Goal: Task Accomplishment & Management: Complete application form

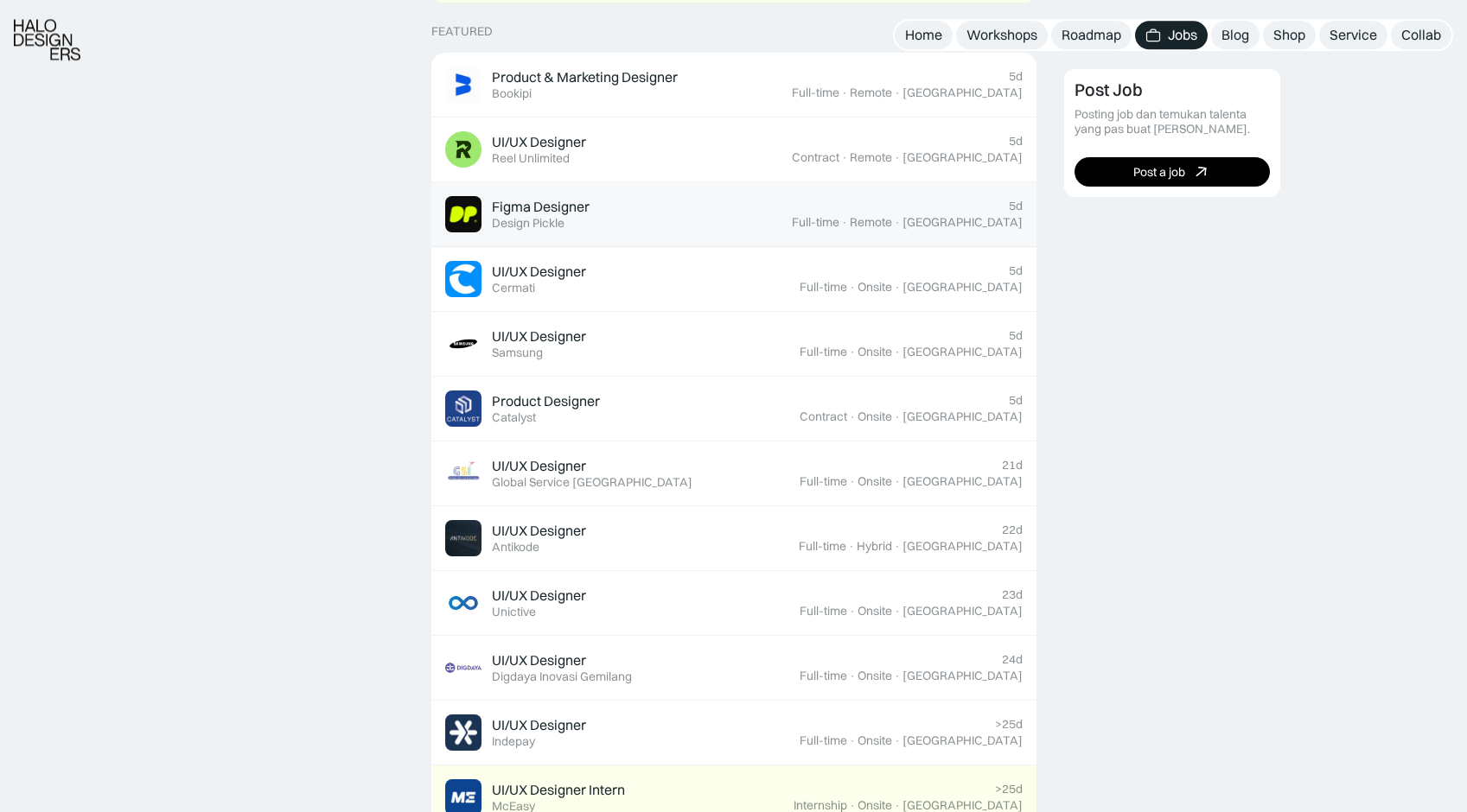
scroll to position [705, 0]
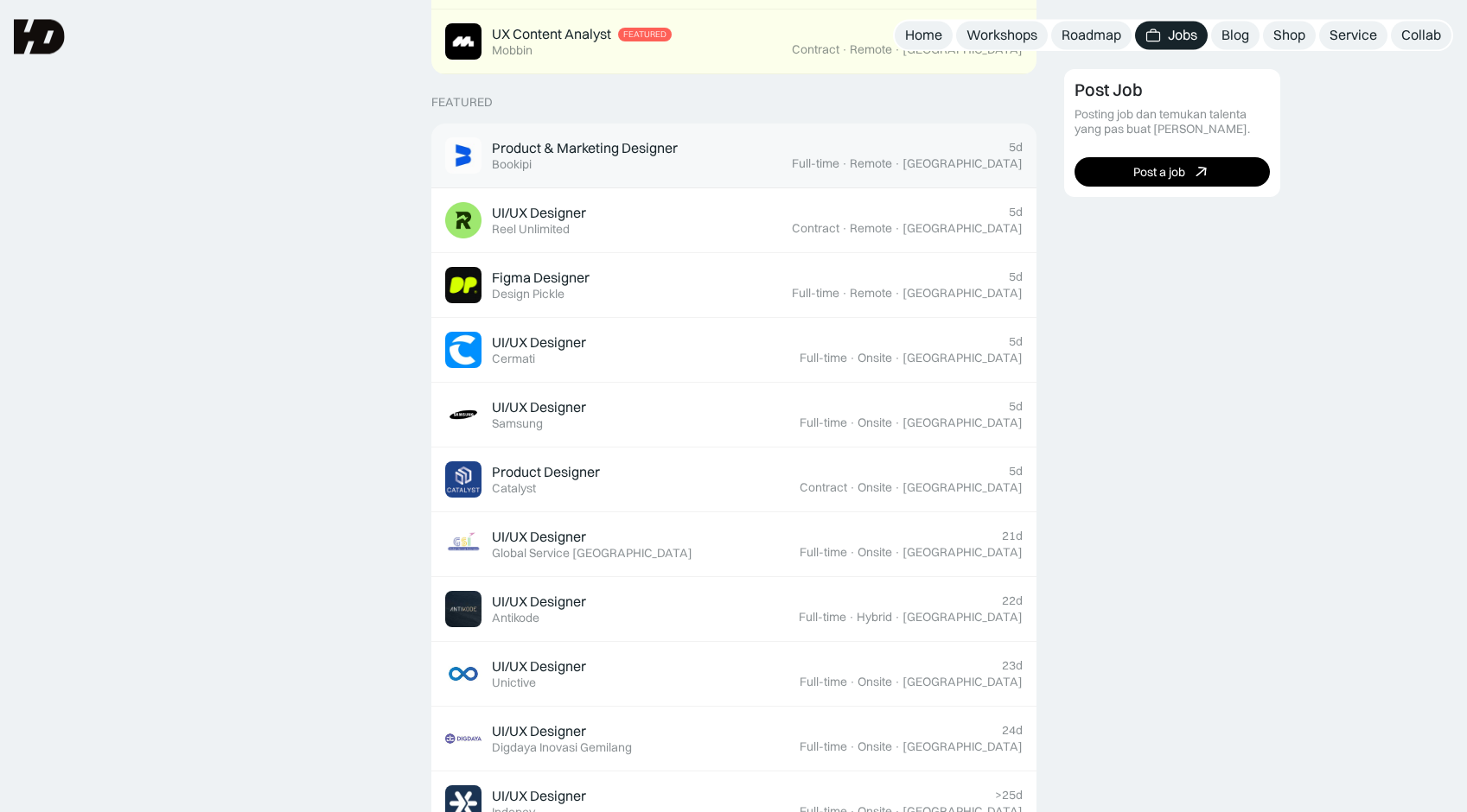
scroll to position [617, 0]
click at [638, 161] on div "Product & Marketing Designer Featured Bookipi" at bounding box center [584, 156] width 186 height 32
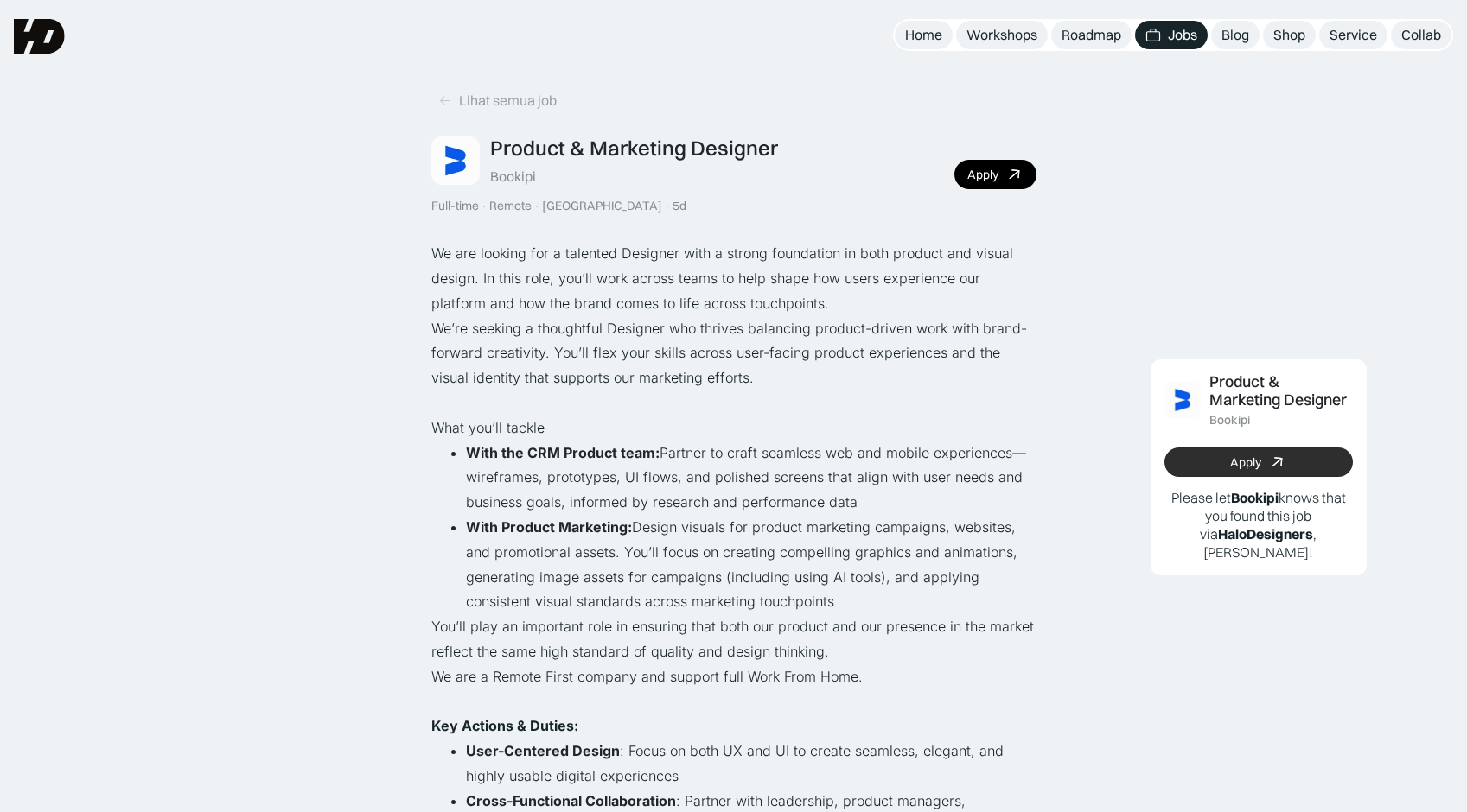
click at [1221, 463] on link "Apply" at bounding box center [1258, 462] width 188 height 30
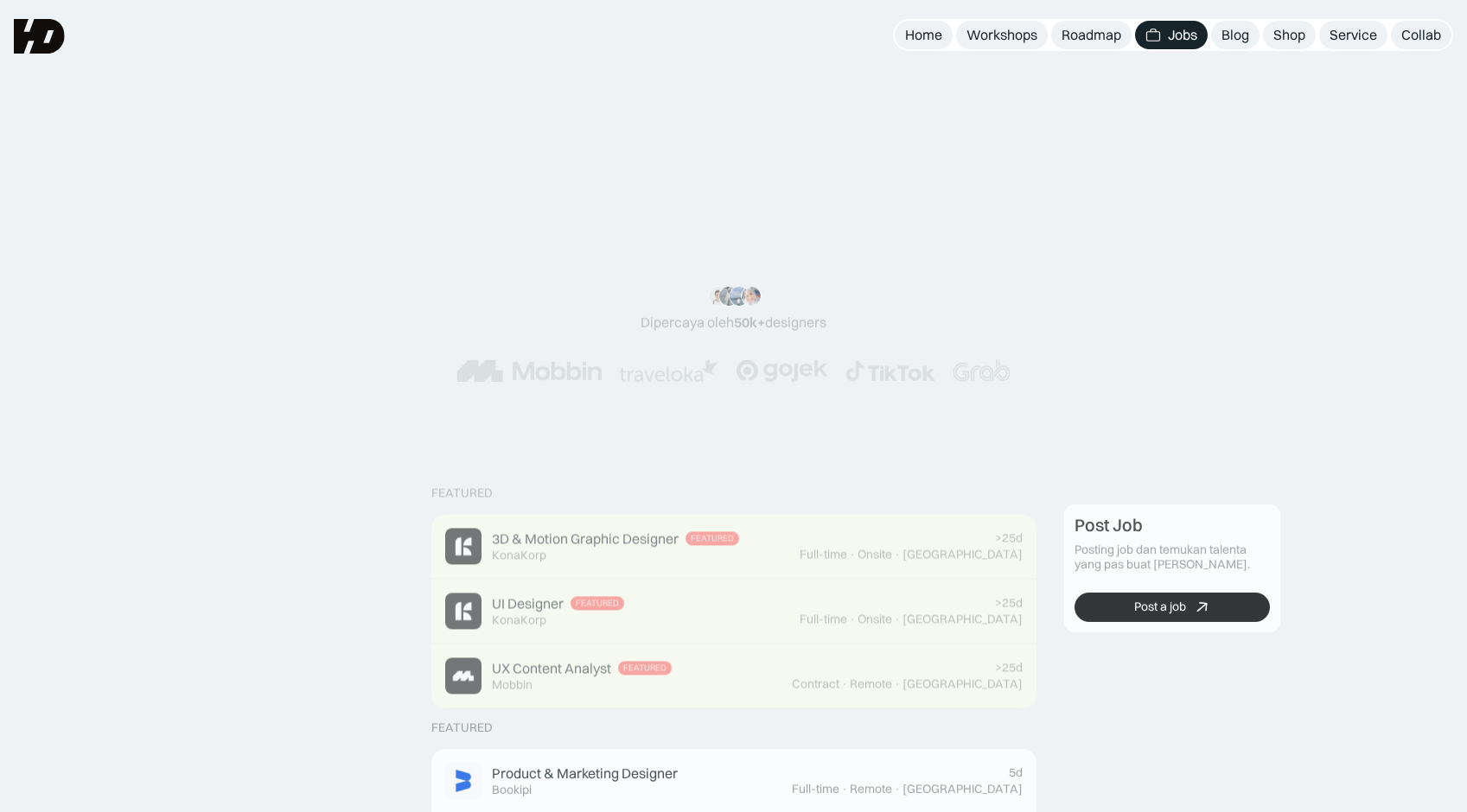
scroll to position [617, 0]
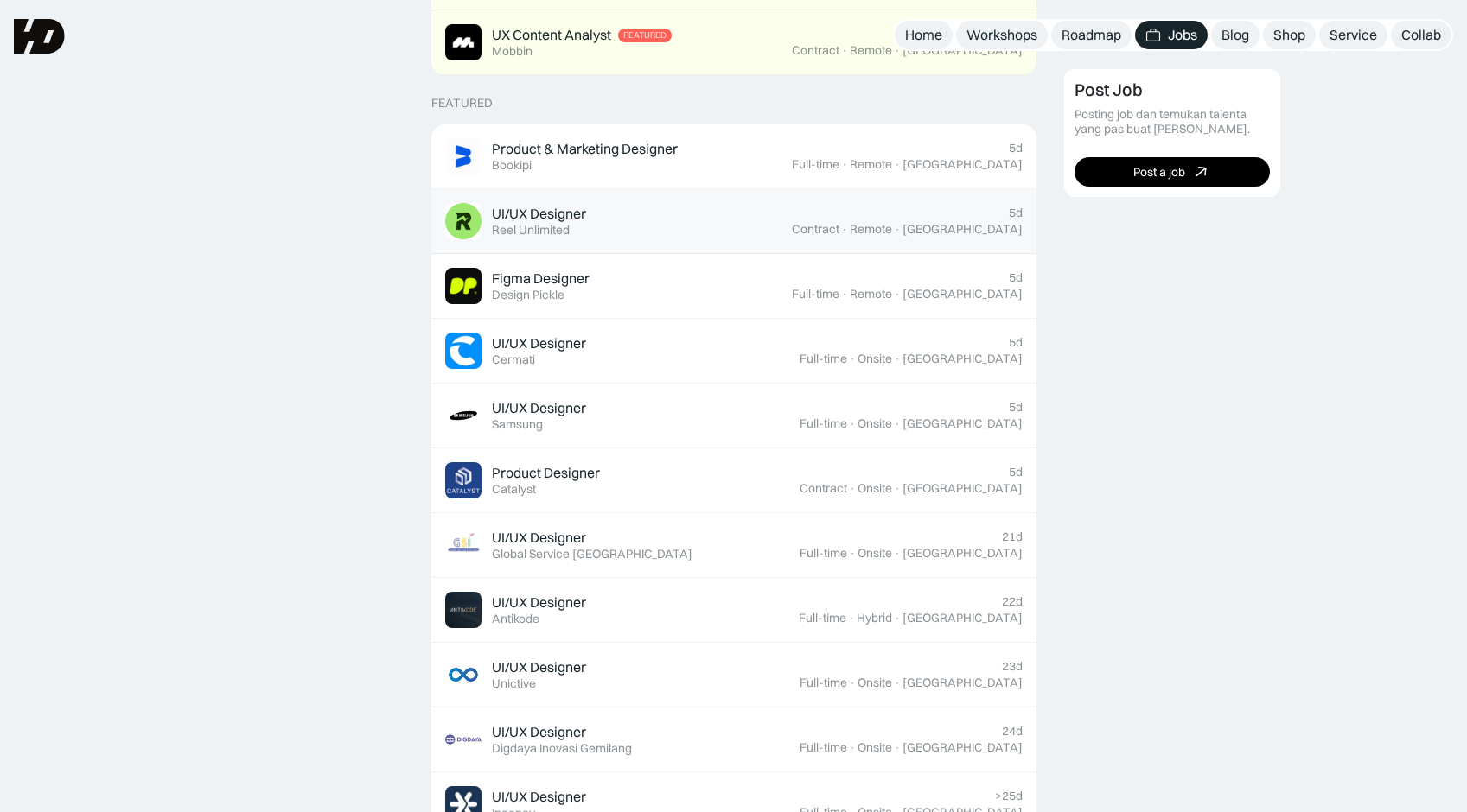
click at [736, 230] on div "UI/UX Designer Featured Reel Unlimited" at bounding box center [618, 221] width 347 height 36
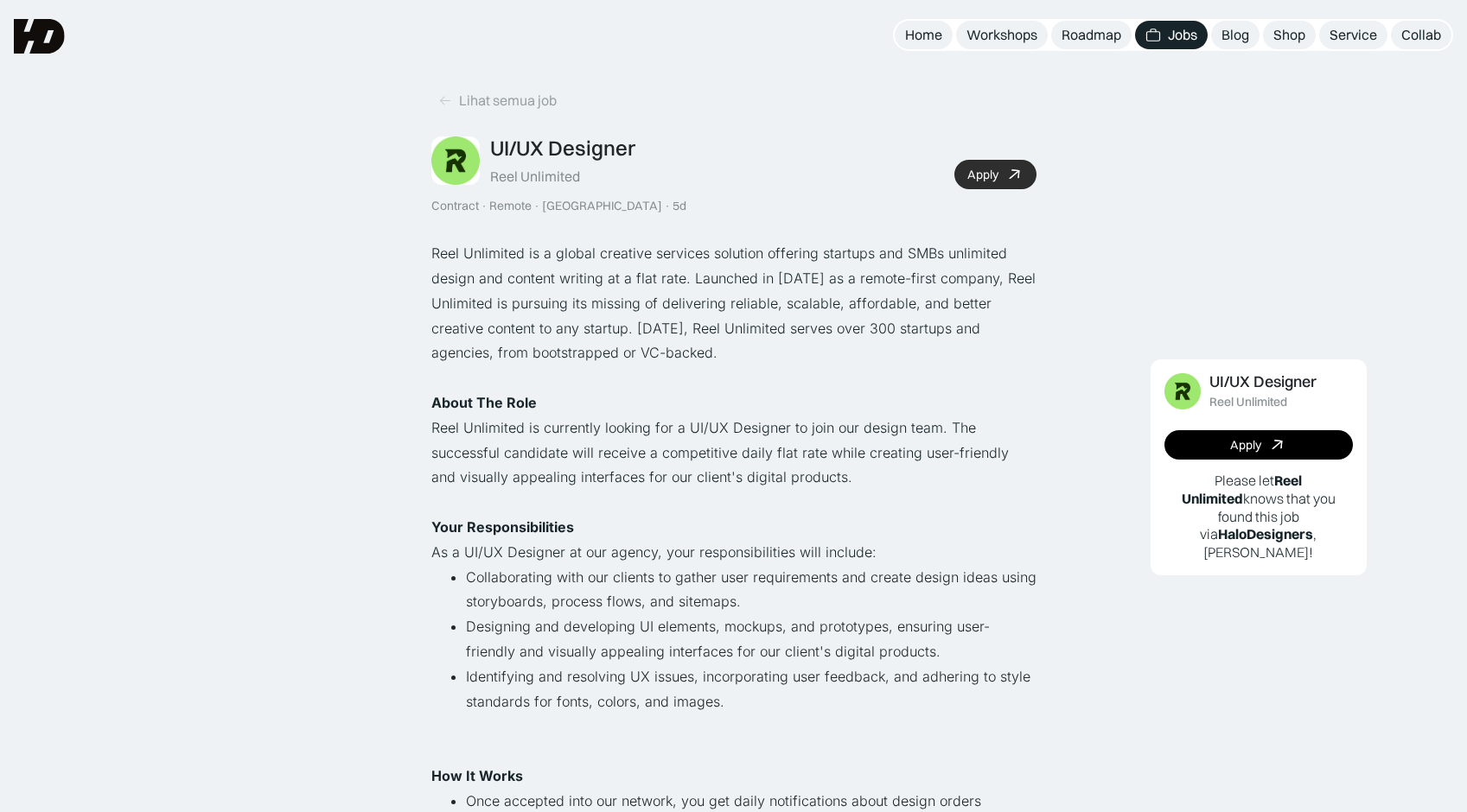
click at [1021, 180] on icon at bounding box center [1014, 175] width 25 height 25
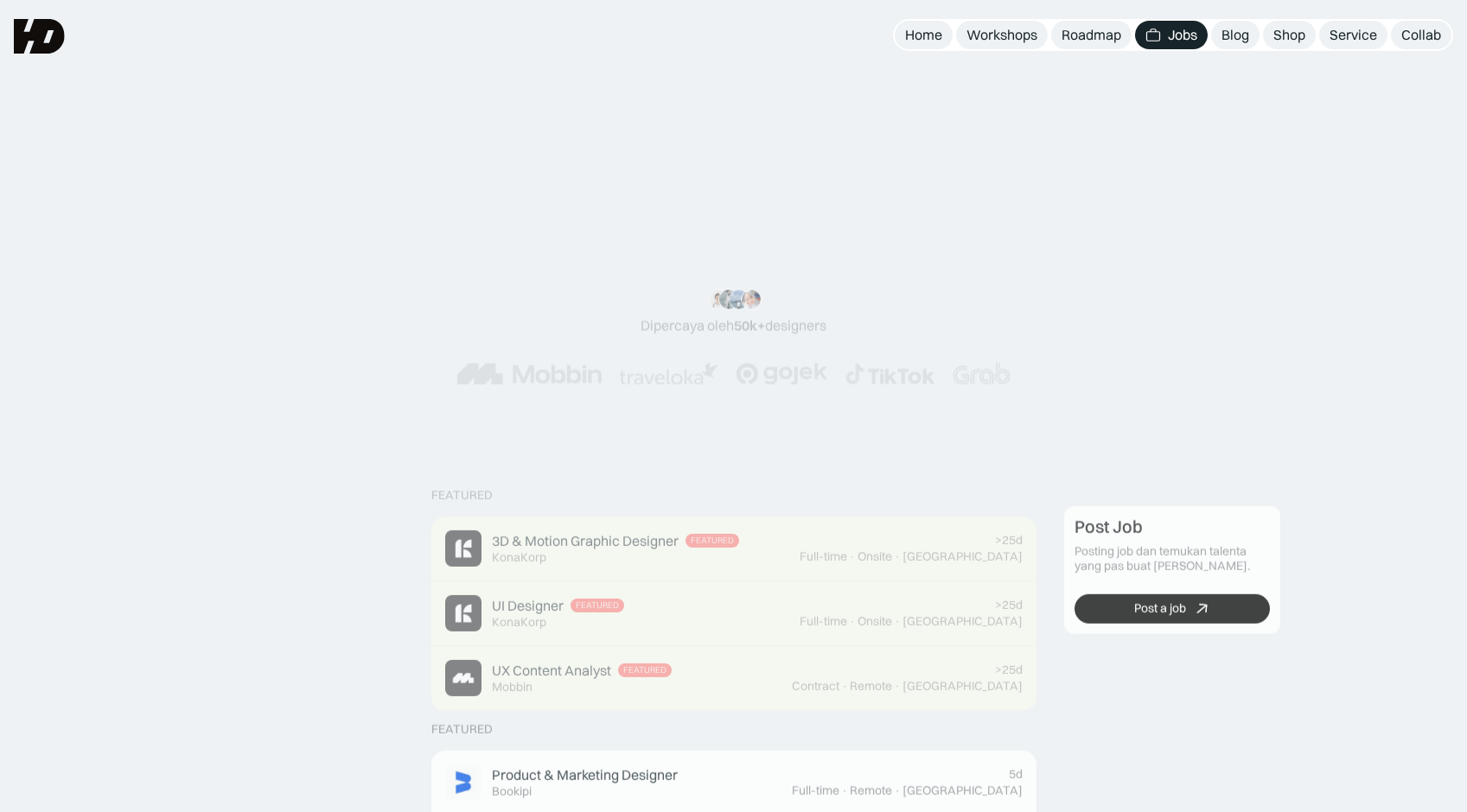
scroll to position [617, 0]
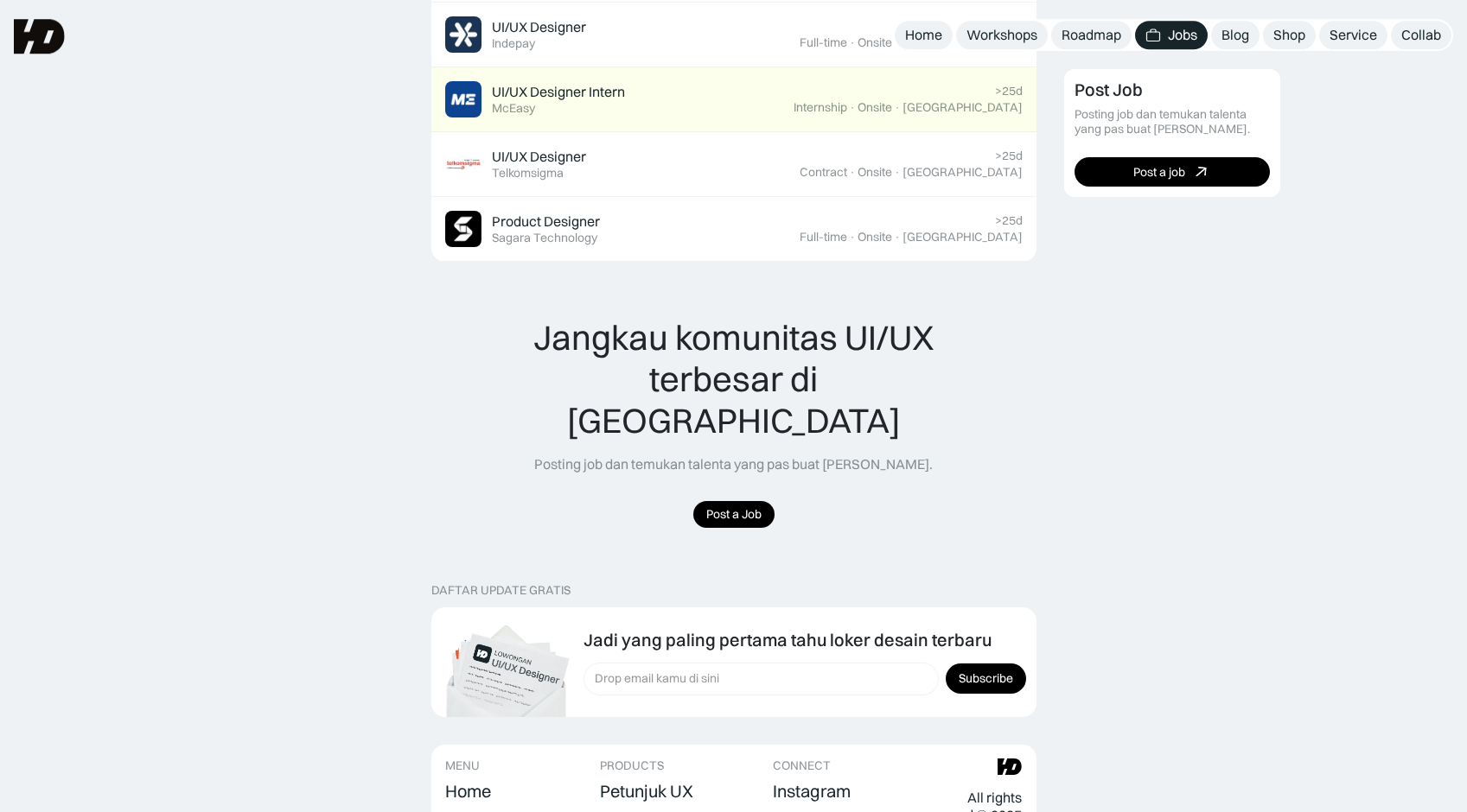
click at [510, 483] on div "Featured 3D & Motion Graphic Designer Featured KonaKorp >25d Full-time · Onsite…" at bounding box center [734, 48] width 605 height 1930
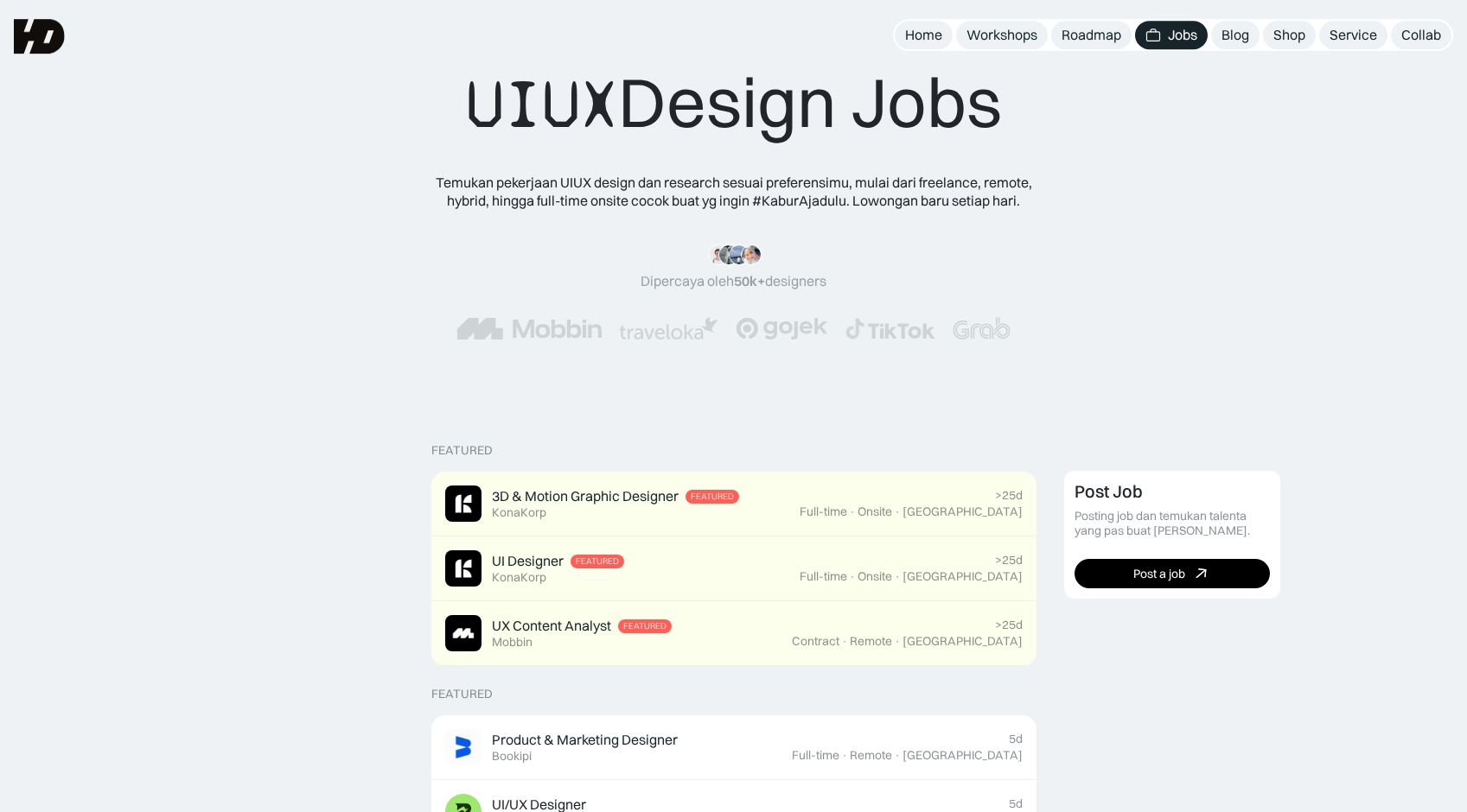
scroll to position [0, 0]
